Goal: Task Accomplishment & Management: Use online tool/utility

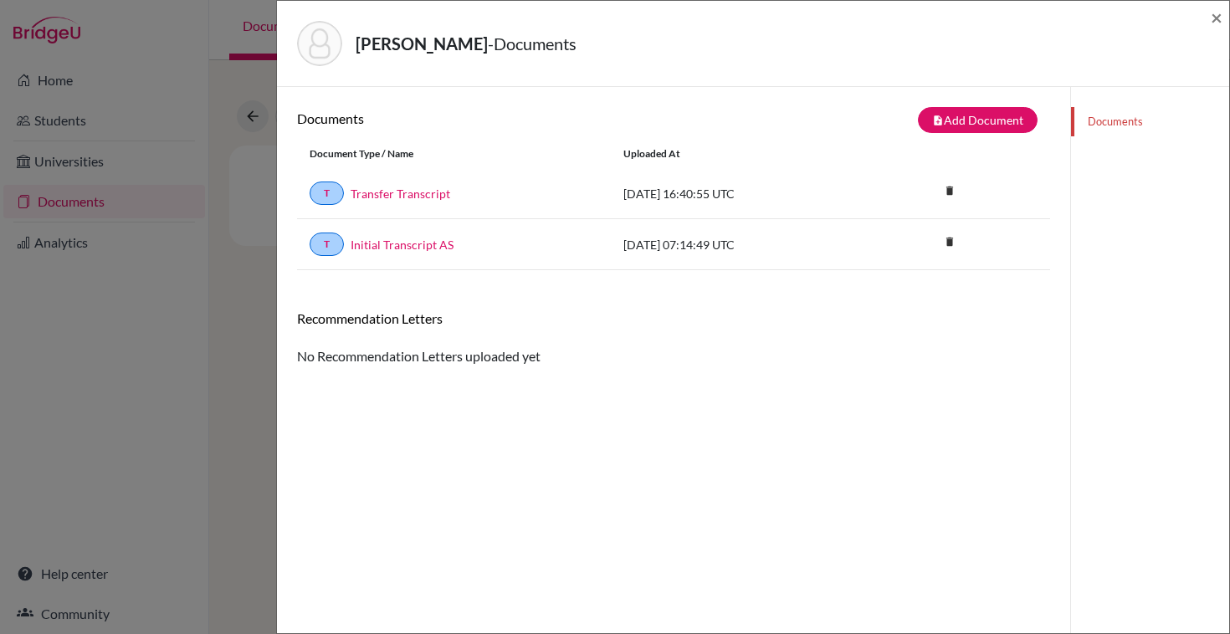
click at [224, 29] on div "[PERSON_NAME] - Documents × Documents note_add Add Document Document type Chang…" at bounding box center [615, 317] width 1230 height 634
click at [1215, 16] on span "×" at bounding box center [1217, 17] width 12 height 24
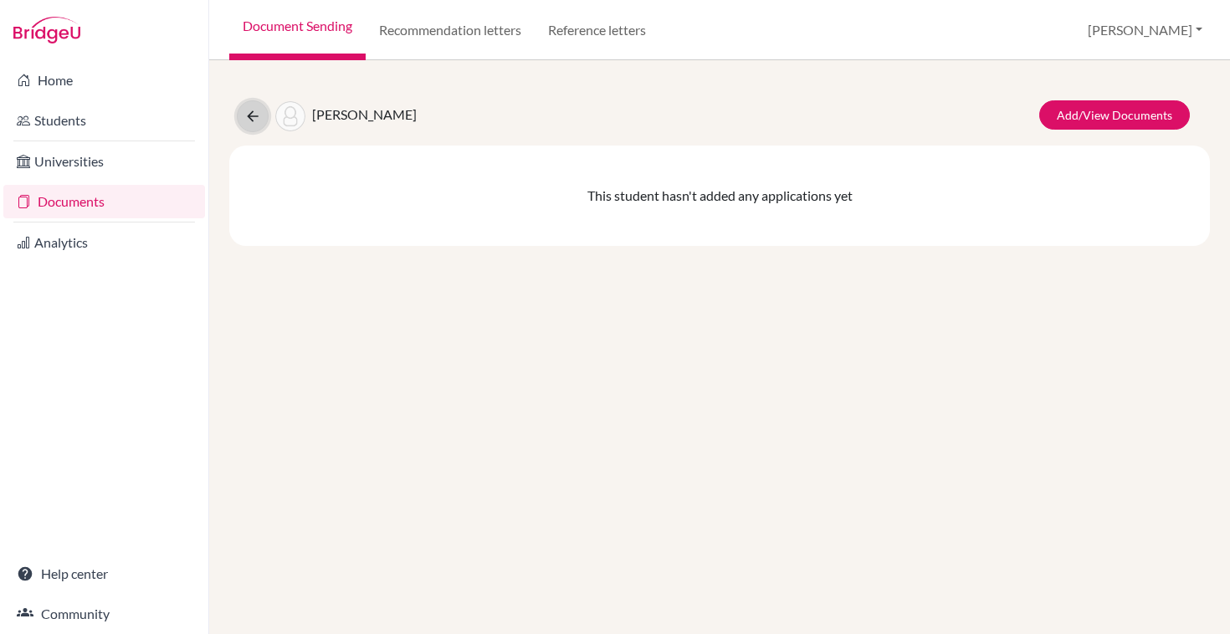
click at [254, 121] on icon at bounding box center [252, 116] width 17 height 17
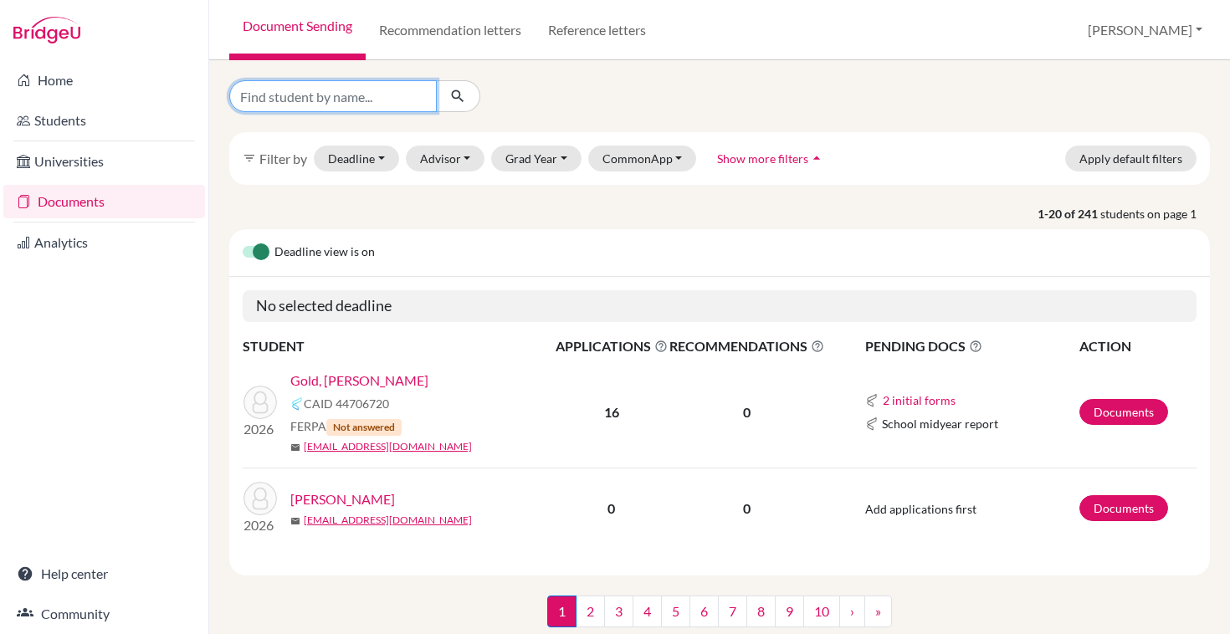
click at [390, 92] on input "Find student by name..." at bounding box center [333, 96] width 208 height 32
type input "georgieva"
click button "submit" at bounding box center [458, 96] width 44 height 32
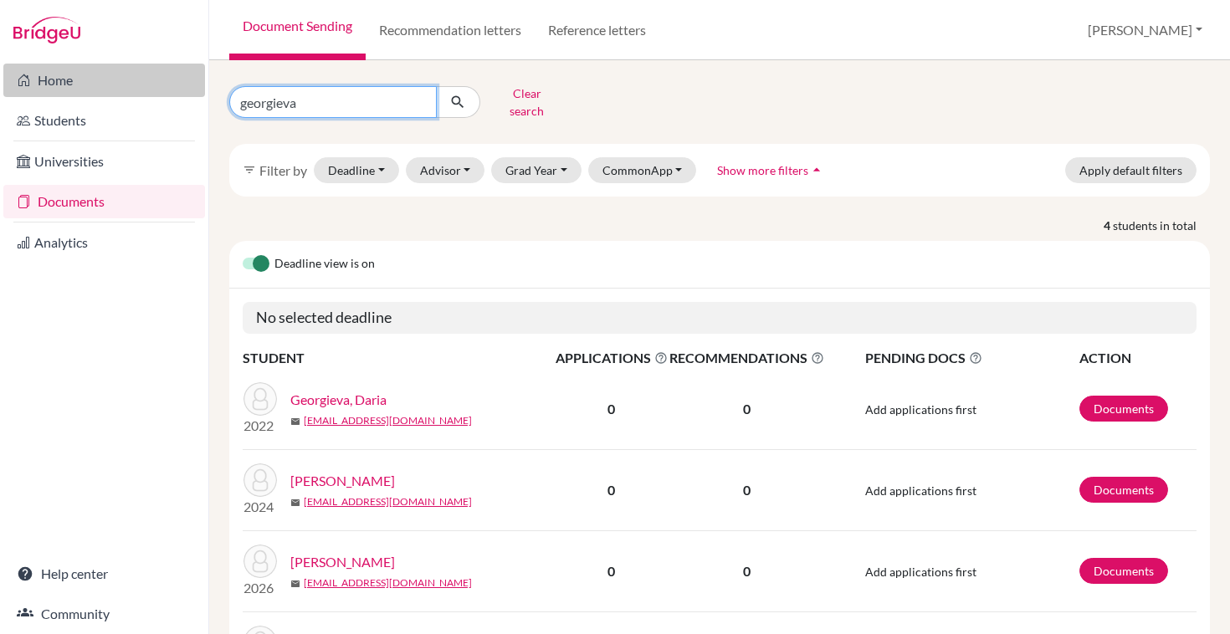
drag, startPoint x: 315, startPoint y: 92, endPoint x: 115, endPoint y: 92, distance: 199.2
click at [117, 92] on div "Home Students Universities Documents Analytics Help center Community Document S…" at bounding box center [615, 317] width 1230 height 634
type input "raya"
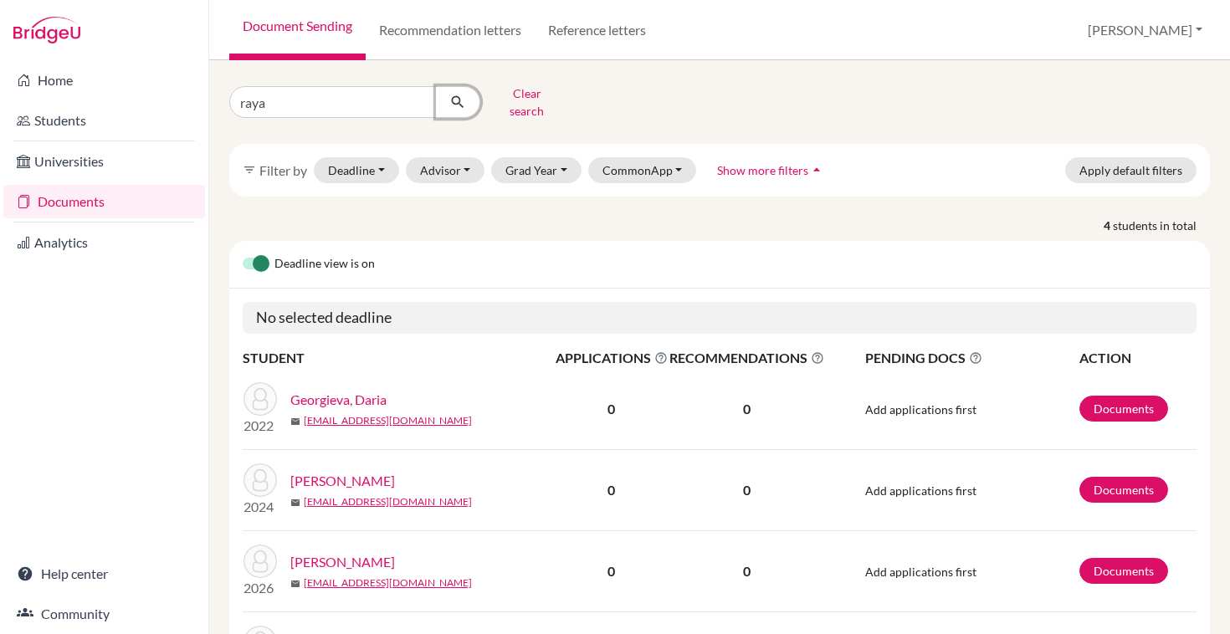
click at [456, 96] on icon "submit" at bounding box center [457, 102] width 17 height 17
